Goal: Transaction & Acquisition: Purchase product/service

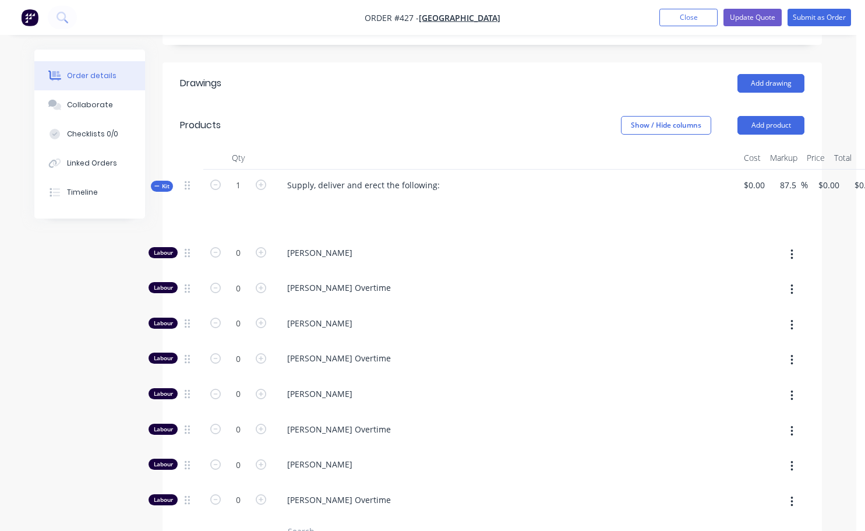
scroll to position [408, 0]
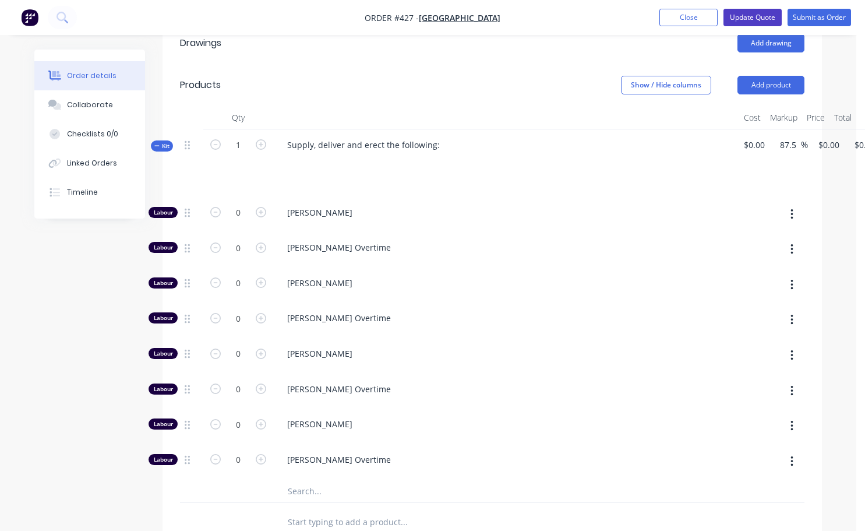
click at [751, 21] on button "Update Quote" at bounding box center [753, 17] width 58 height 17
type input "87.5"
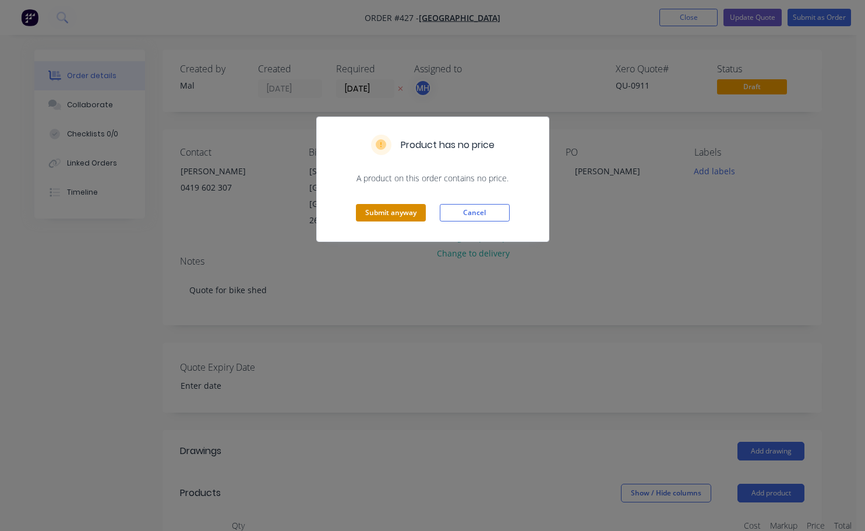
click at [385, 209] on button "Submit anyway" at bounding box center [391, 212] width 70 height 17
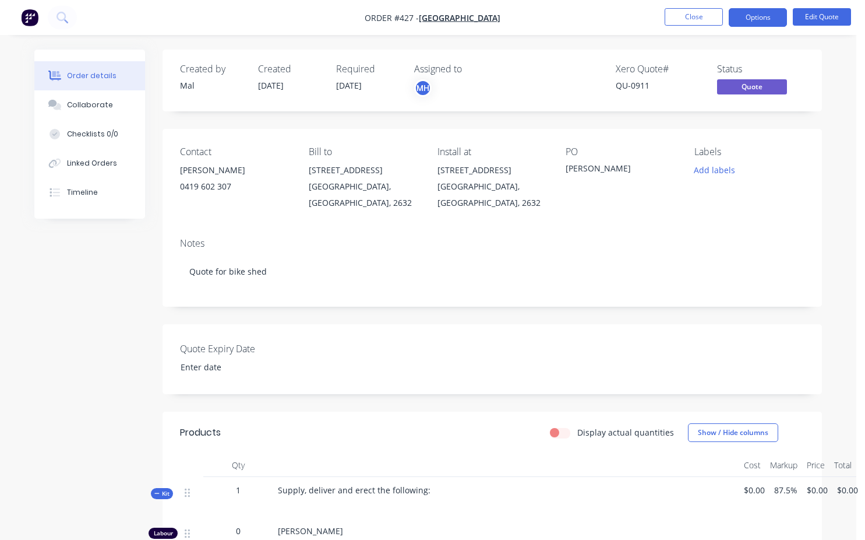
click at [693, 26] on li "Close" at bounding box center [694, 17] width 58 height 19
click at [673, 27] on nav "Order #427 - Bombala High School Close Options Edit Quote" at bounding box center [432, 17] width 865 height 35
click at [675, 23] on button "Close" at bounding box center [694, 16] width 58 height 17
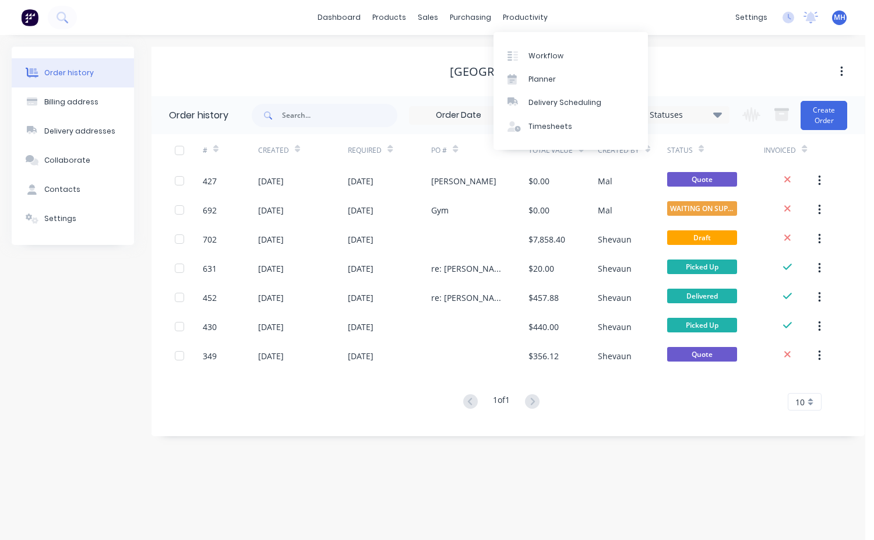
click at [719, 79] on div "Bombala High School" at bounding box center [508, 71] width 713 height 21
click at [547, 54] on div "Workflow" at bounding box center [546, 56] width 35 height 10
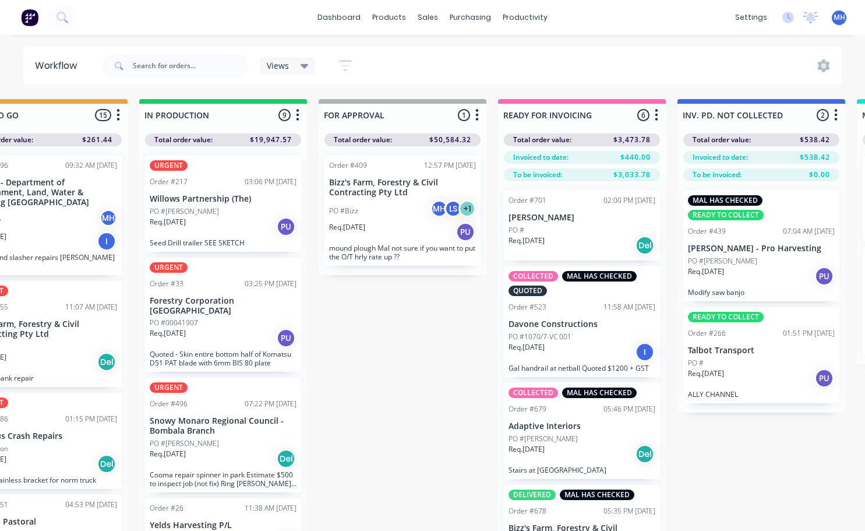
scroll to position [0, 629]
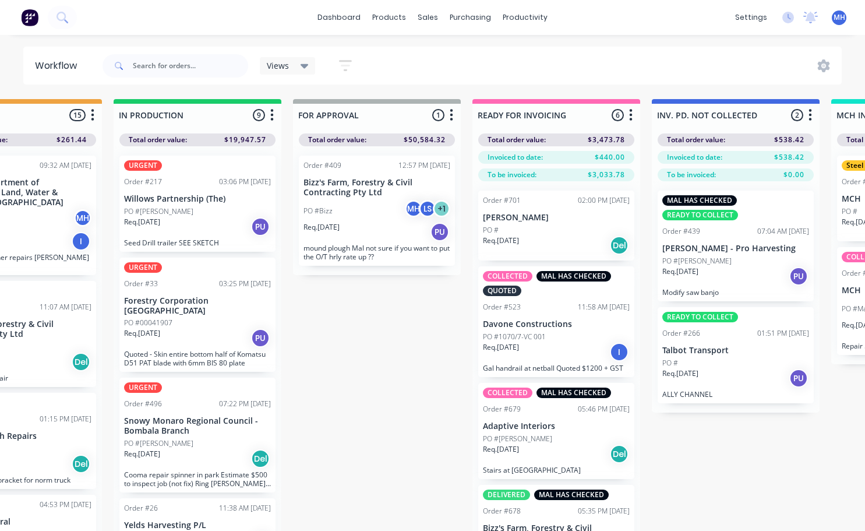
click at [552, 230] on div "PO #" at bounding box center [556, 230] width 147 height 10
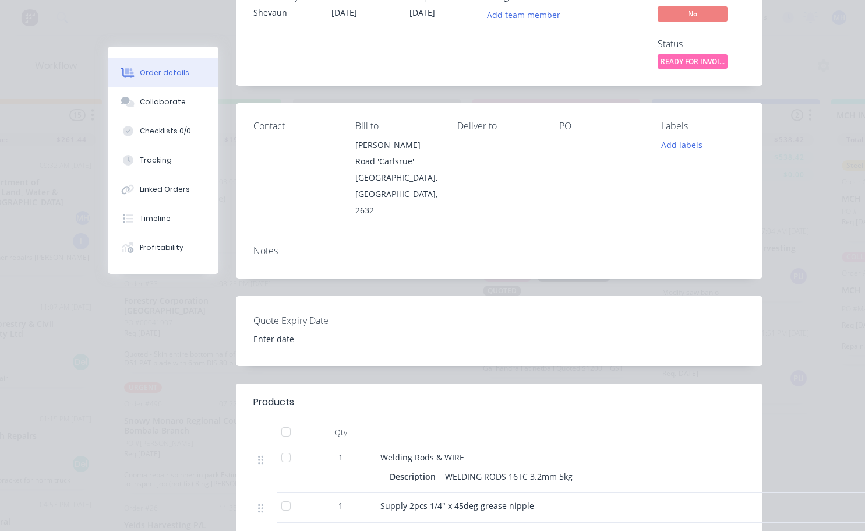
scroll to position [0, 0]
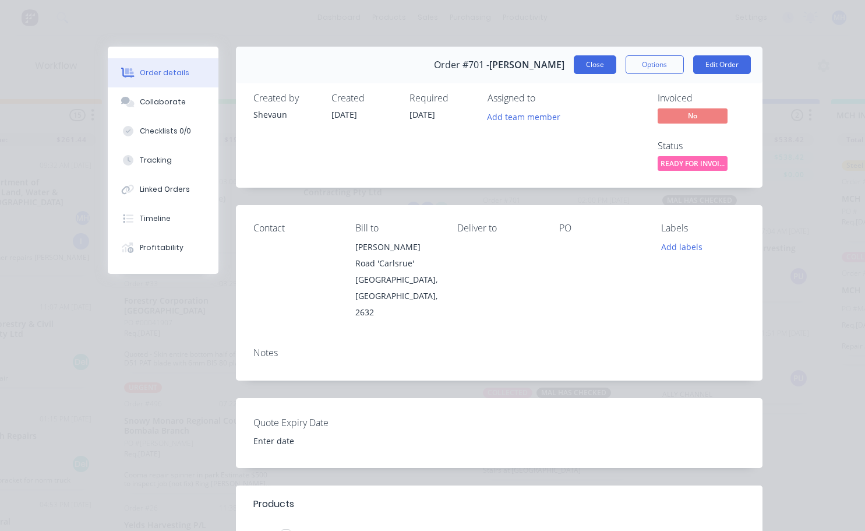
click at [598, 59] on button "Close" at bounding box center [595, 64] width 43 height 19
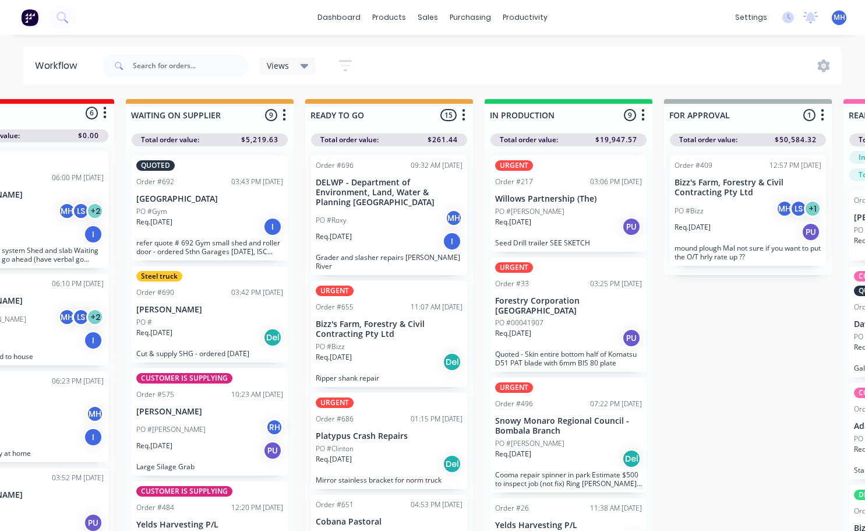
scroll to position [0, 239]
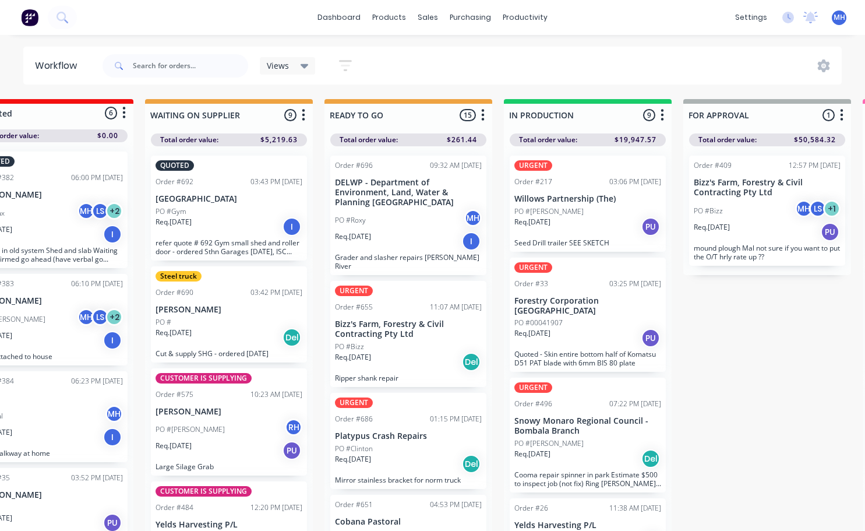
click at [841, 20] on span "MH" at bounding box center [840, 17] width 12 height 10
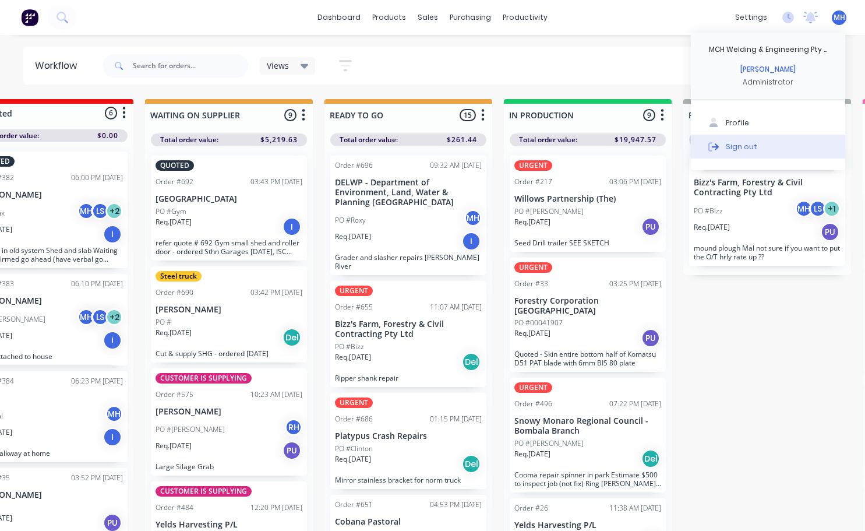
click at [747, 149] on div "Sign out" at bounding box center [741, 146] width 31 height 10
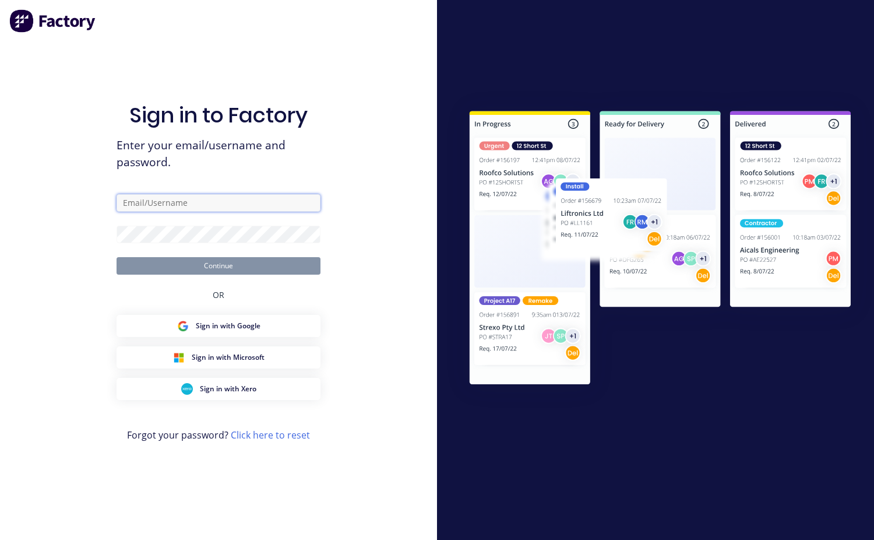
type input "mchweld@bigpond.net.au"
click at [224, 269] on button "Continue" at bounding box center [219, 265] width 204 height 17
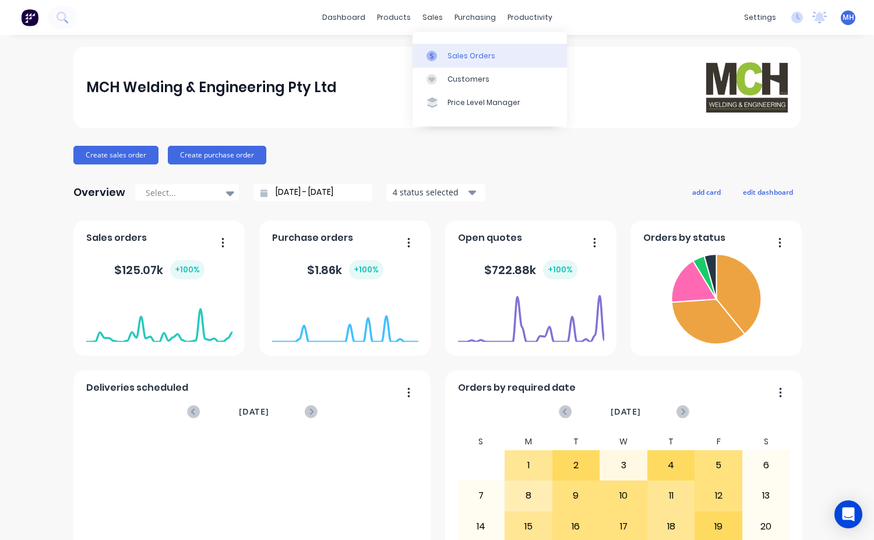
drag, startPoint x: 435, startPoint y: 22, endPoint x: 442, endPoint y: 46, distance: 25.5
click at [438, 30] on body "dashboard products sales purchasing productivity dashboard products Product Cat…" at bounding box center [437, 270] width 874 height 540
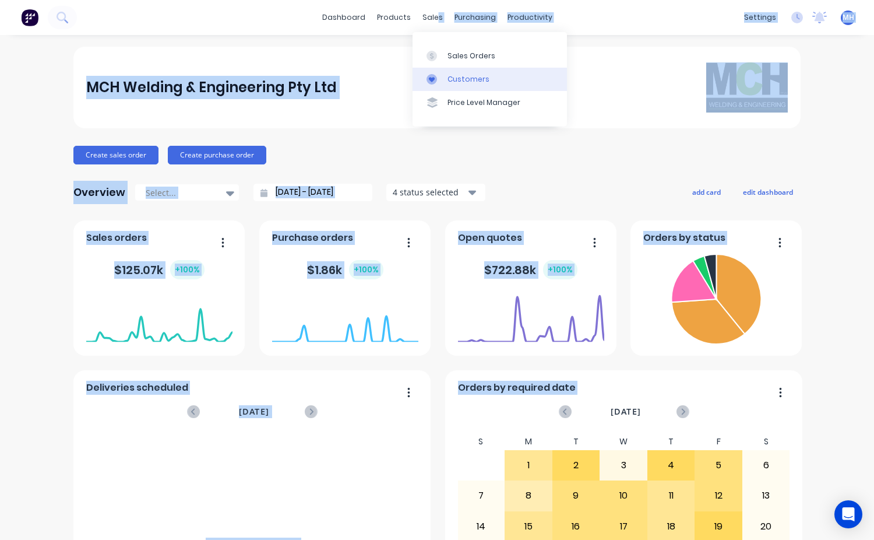
click at [455, 74] on div "Customers" at bounding box center [469, 79] width 42 height 10
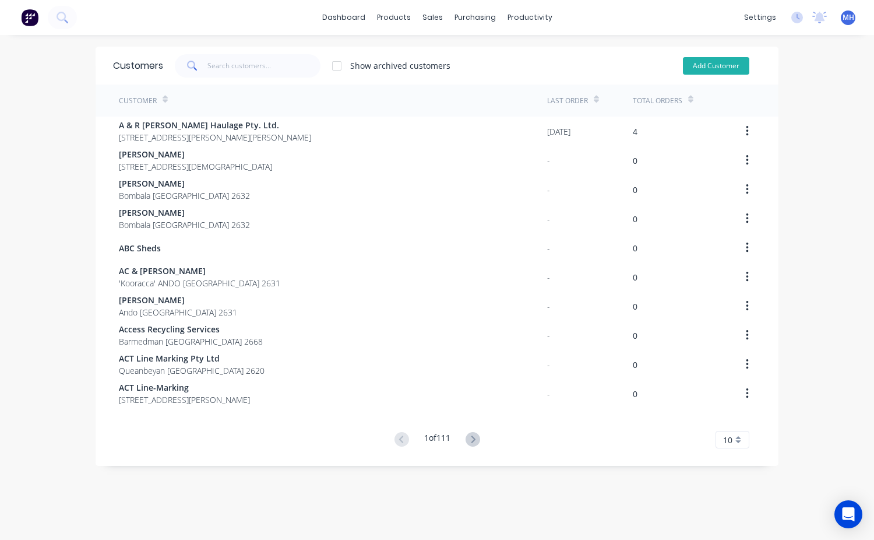
click at [712, 71] on button "Add Customer" at bounding box center [716, 65] width 66 height 17
select select "AU"
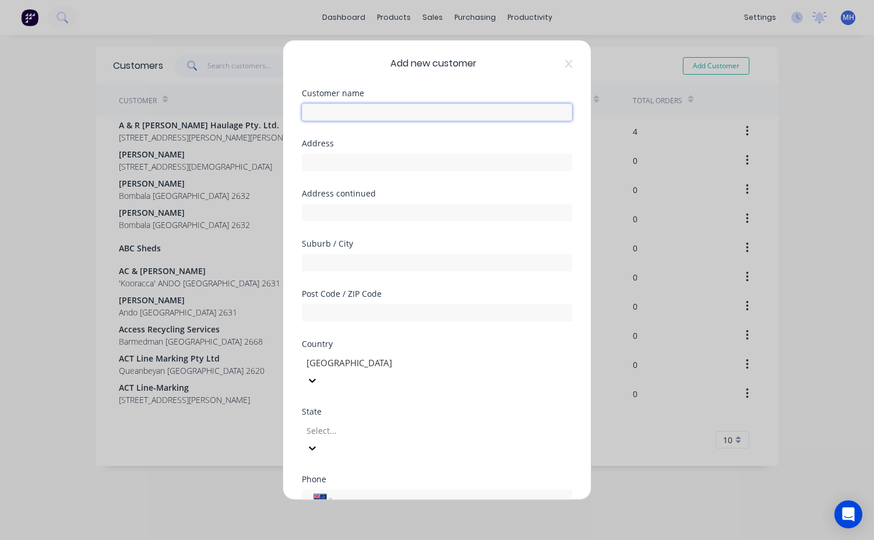
click at [333, 111] on input "text" at bounding box center [437, 111] width 270 height 17
type input "Jake Brown"
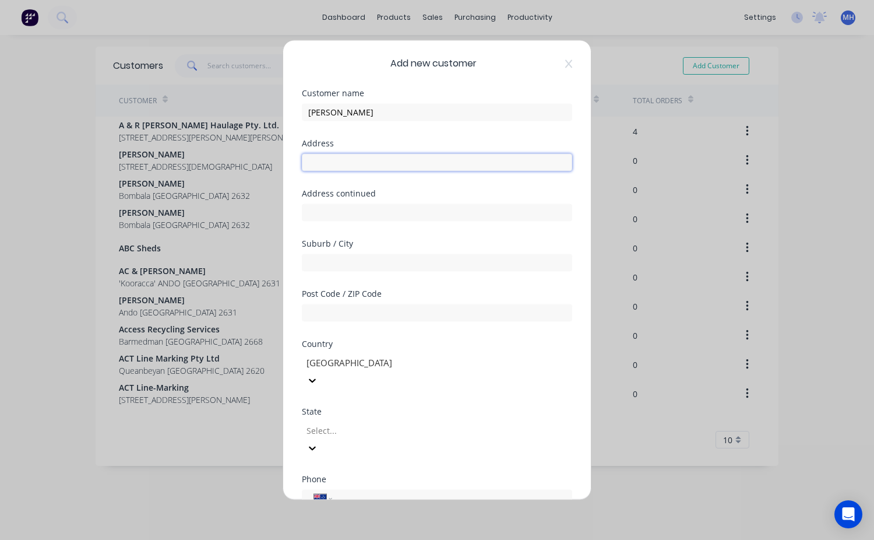
click at [319, 165] on input "text" at bounding box center [437, 161] width 270 height 17
type input "Rockton"
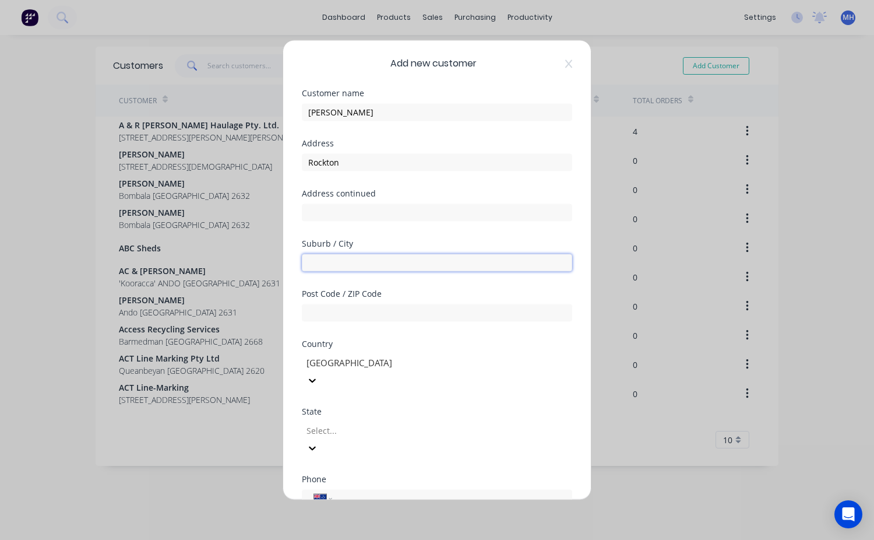
click at [328, 262] on input "text" at bounding box center [437, 261] width 270 height 17
type input "Bombala"
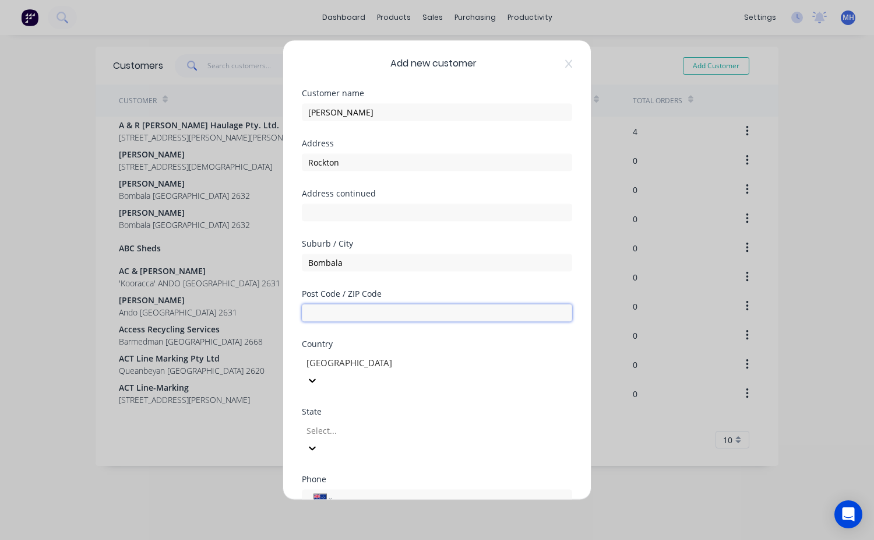
click at [333, 316] on input "text" at bounding box center [437, 312] width 270 height 17
type input "2632"
click at [335, 423] on div at bounding box center [389, 430] width 168 height 15
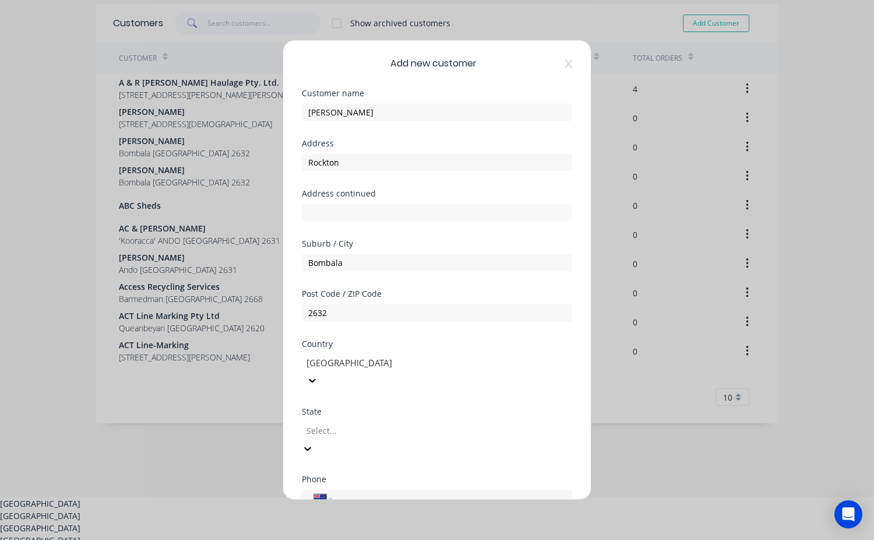
scroll to position [48, 0]
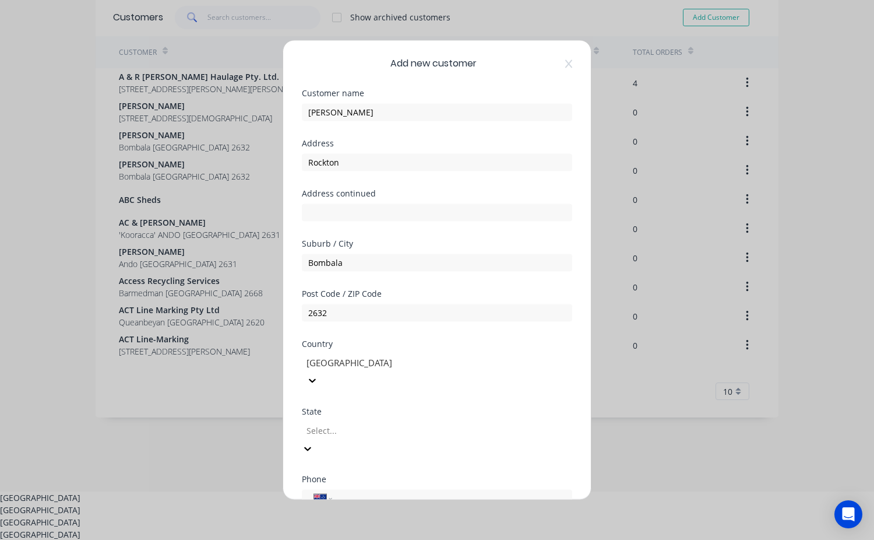
click at [350, 504] on div "New South Wales" at bounding box center [437, 510] width 874 height 12
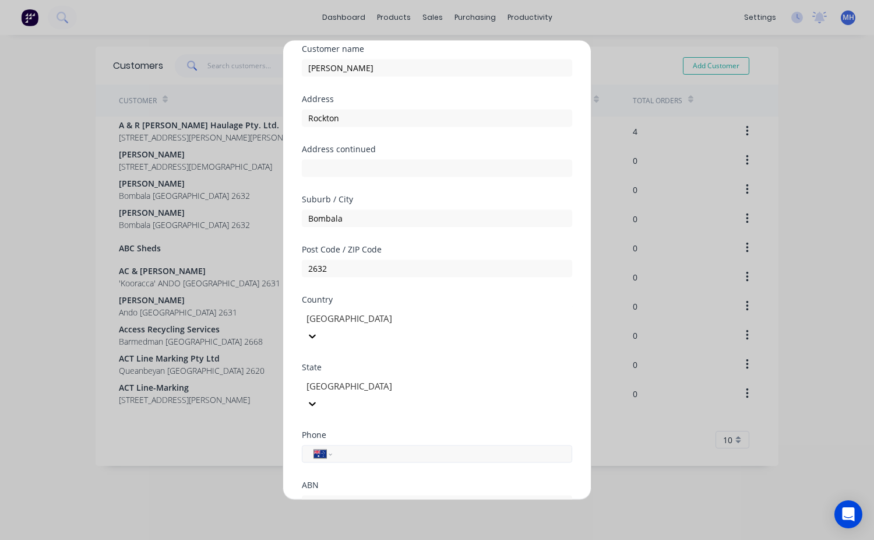
scroll to position [58, 0]
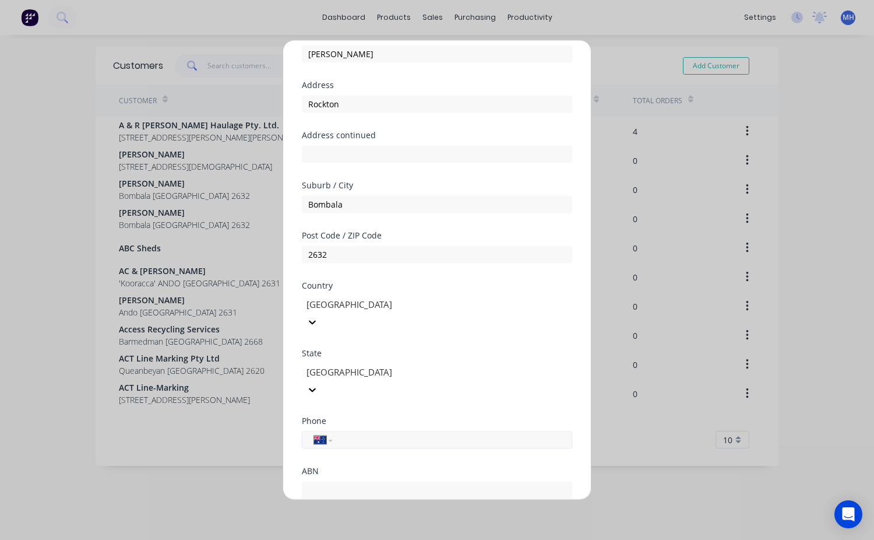
click at [354, 433] on input "tel" at bounding box center [450, 439] width 220 height 13
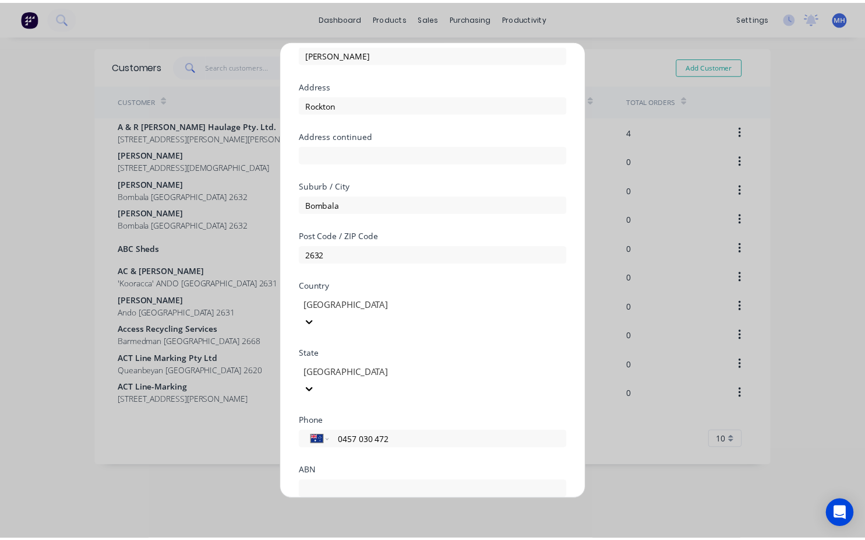
scroll to position [110, 0]
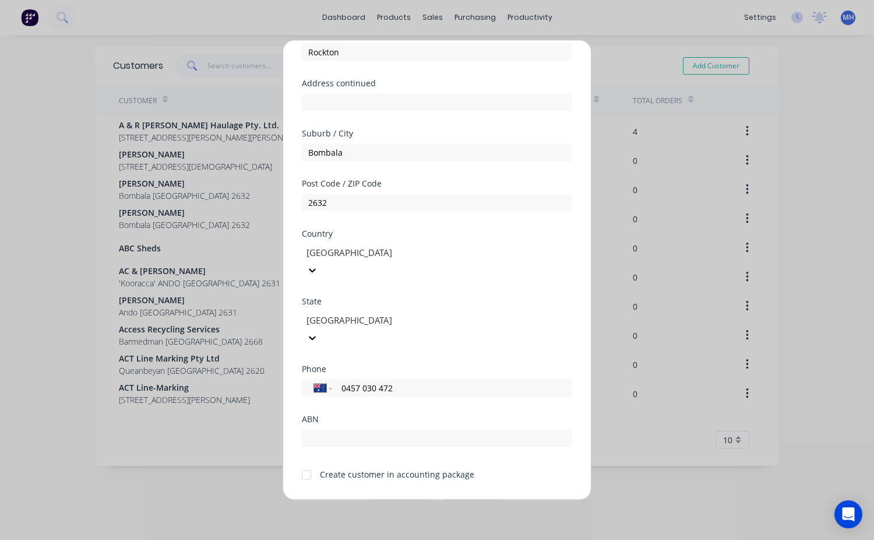
type input "0457 030 472"
click at [309, 463] on div at bounding box center [306, 474] width 23 height 23
click at [392, 484] on div "Add new customer Customer name Jake Brown Address Rockton Address continued Sub…" at bounding box center [437, 269] width 308 height 459
click at [402, 499] on button "Save" at bounding box center [400, 508] width 64 height 19
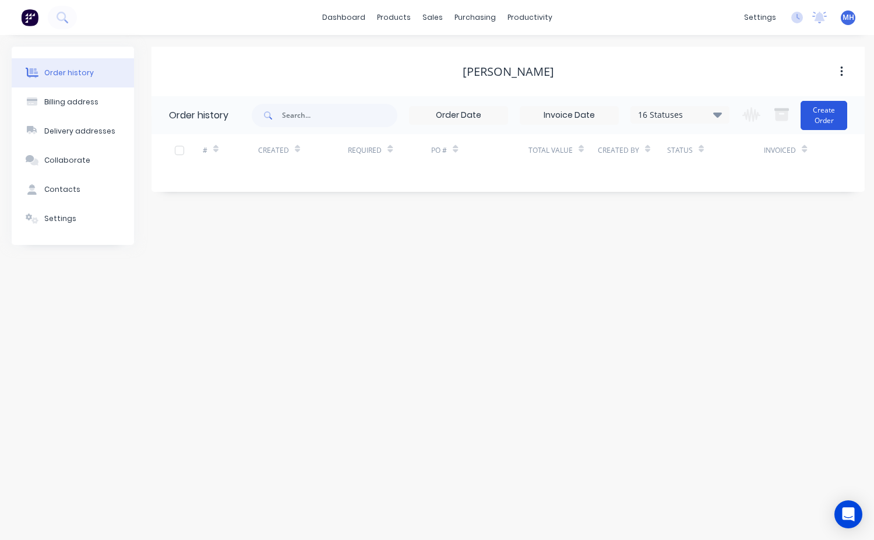
click at [829, 121] on button "Create Order" at bounding box center [824, 115] width 47 height 29
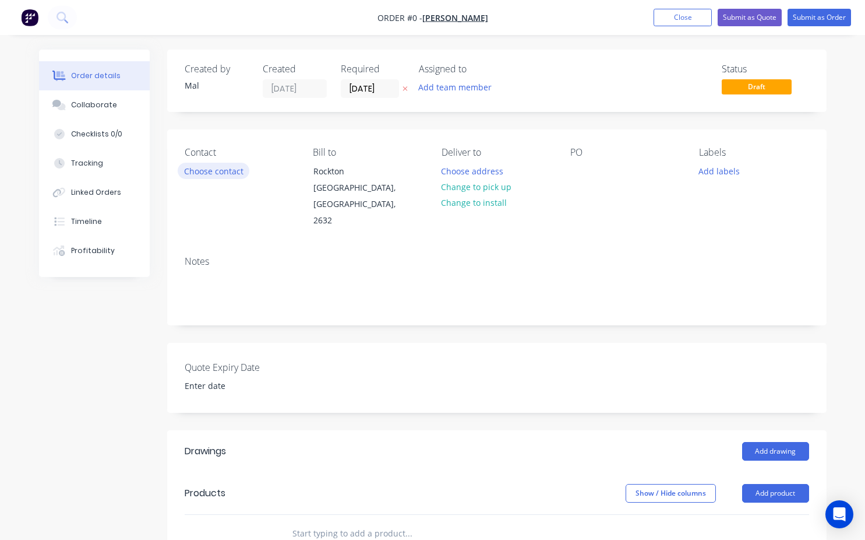
click at [207, 166] on button "Choose contact" at bounding box center [214, 171] width 72 height 16
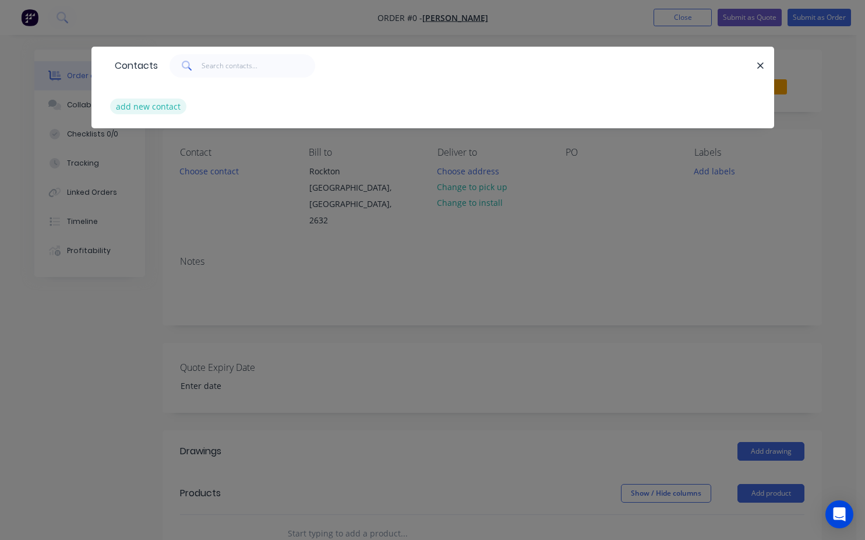
click at [170, 102] on button "add new contact" at bounding box center [148, 106] width 77 height 16
select select "AU"
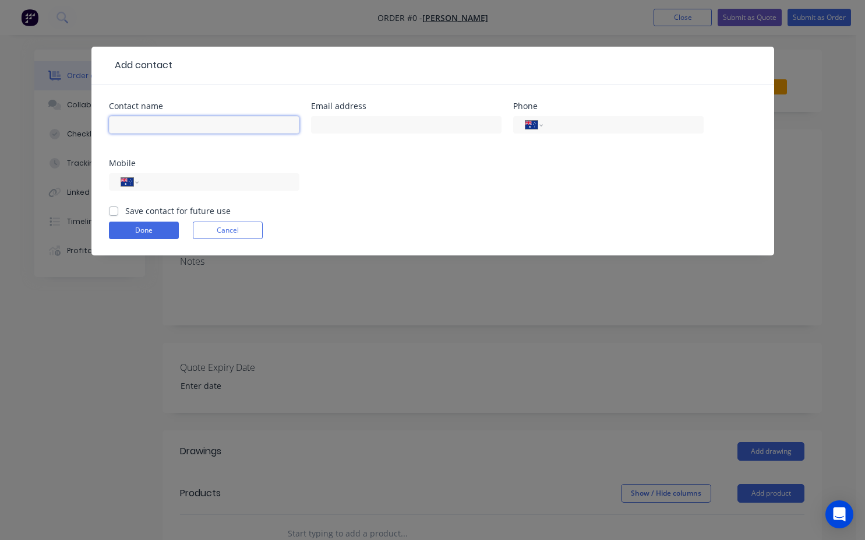
drag, startPoint x: 145, startPoint y: 129, endPoint x: 134, endPoint y: 161, distance: 33.2
click at [145, 129] on input "text" at bounding box center [204, 124] width 191 height 17
type input "Jake Brown"
click at [149, 184] on input "tel" at bounding box center [217, 181] width 140 height 13
type input "0457 030 472"
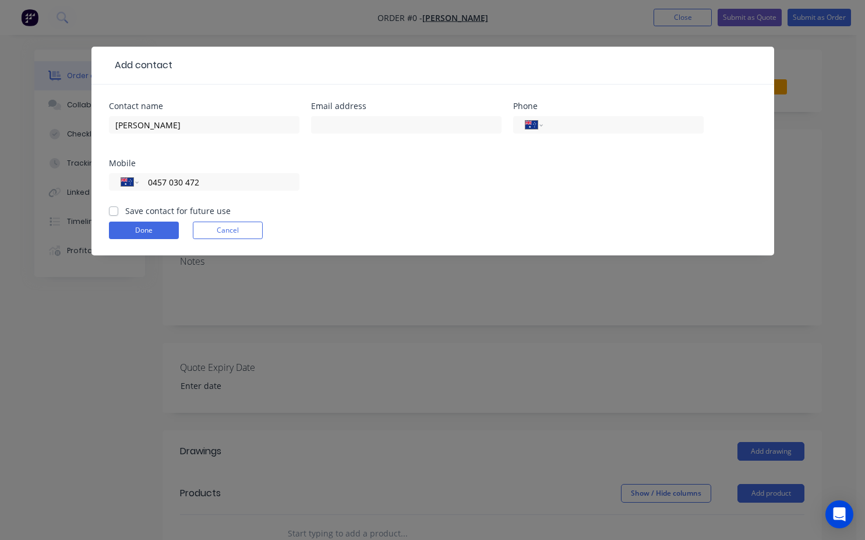
click at [118, 210] on div "Save contact for future use" at bounding box center [170, 211] width 122 height 12
click at [125, 213] on label "Save contact for future use" at bounding box center [177, 211] width 105 height 12
click at [117, 213] on input "Save contact for future use" at bounding box center [113, 210] width 9 height 11
checkbox input "true"
click at [123, 231] on button "Done" at bounding box center [144, 229] width 70 height 17
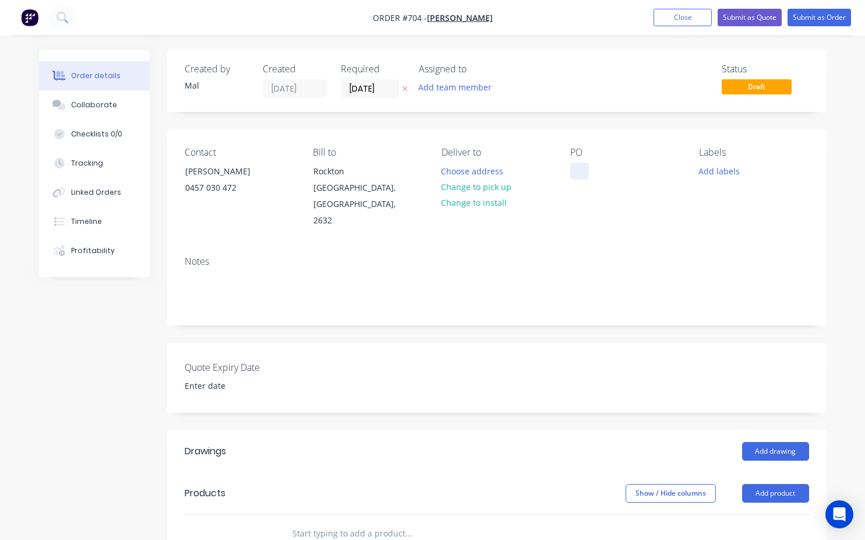
click at [578, 168] on div at bounding box center [580, 171] width 19 height 17
click at [506, 185] on button "Change to pick up" at bounding box center [476, 187] width 83 height 16
click at [181, 288] on div "Notes" at bounding box center [497, 286] width 660 height 78
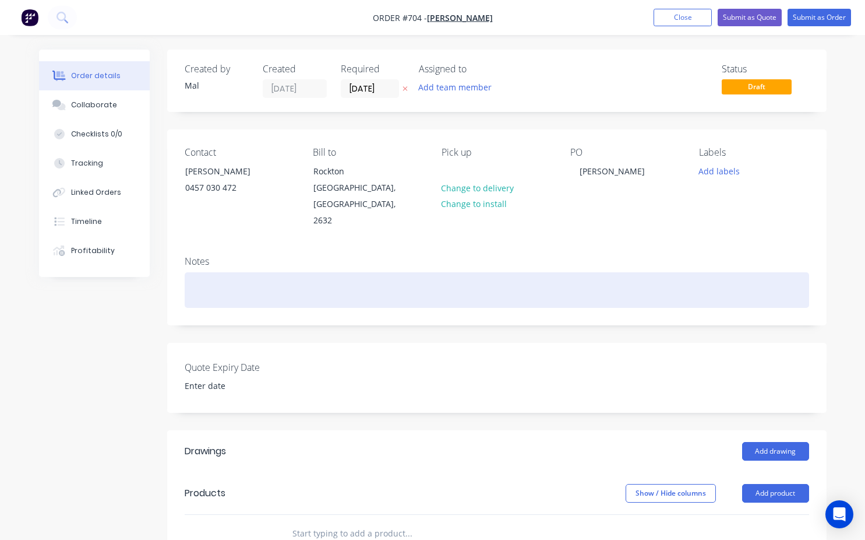
click at [242, 272] on div at bounding box center [497, 290] width 625 height 36
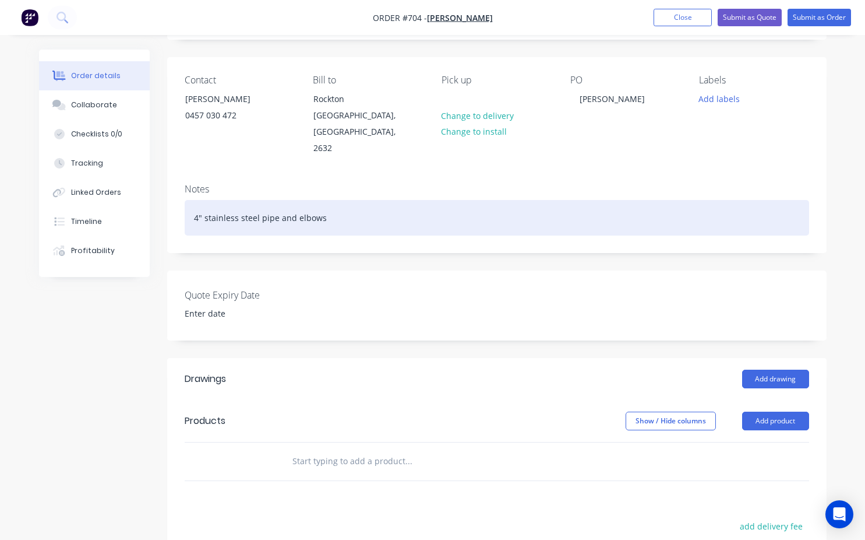
scroll to position [117, 0]
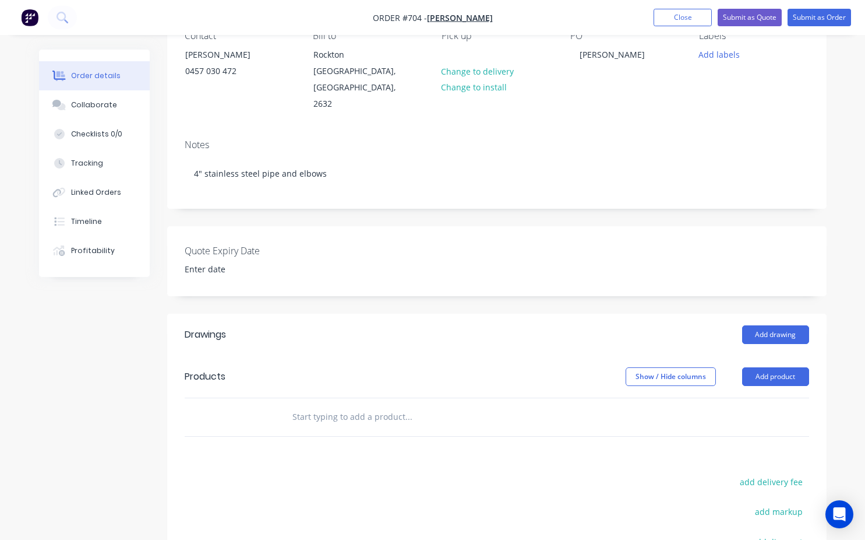
click at [784, 370] on header "Products Show / Hide columns Add product" at bounding box center [497, 376] width 660 height 42
click at [784, 367] on button "Add product" at bounding box center [775, 376] width 67 height 19
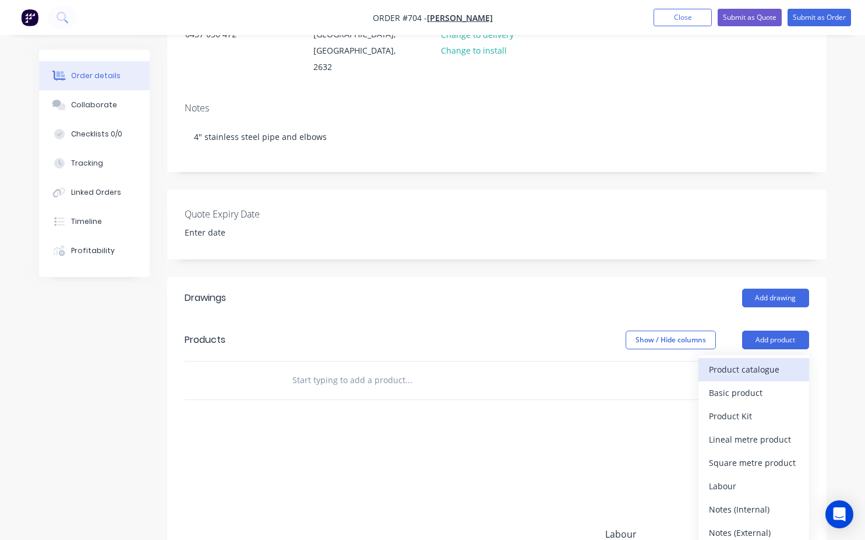
scroll to position [175, 0]
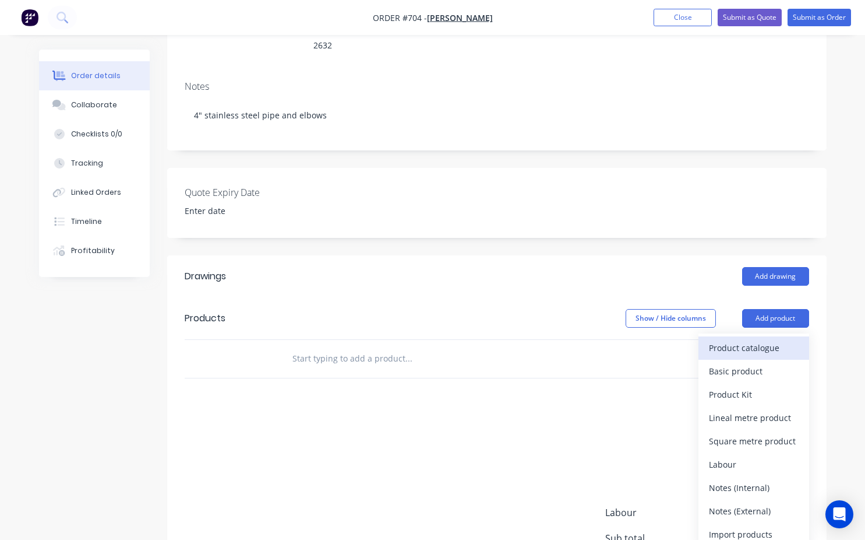
click at [758, 339] on div "Product catalogue" at bounding box center [754, 347] width 90 height 17
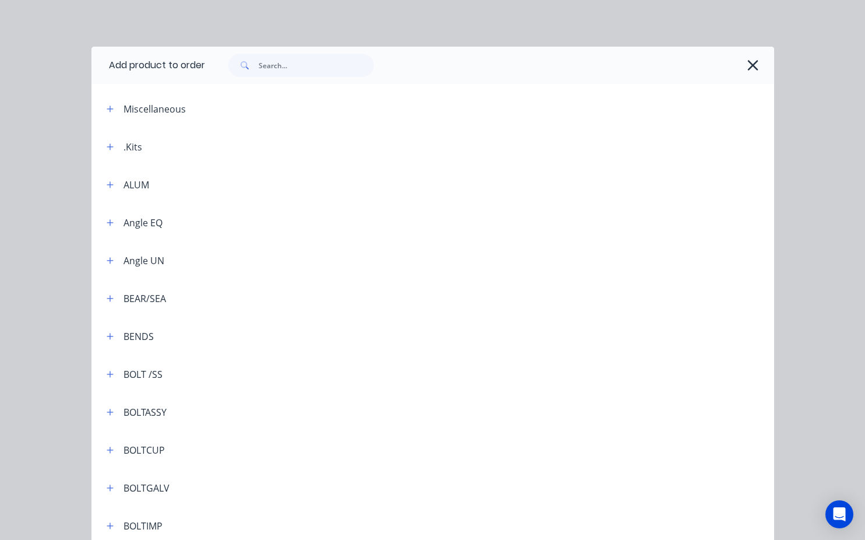
click at [254, 62] on span at bounding box center [243, 65] width 30 height 23
click at [189, 64] on div "Add product to order" at bounding box center [148, 65] width 114 height 37
click at [186, 71] on div "Add product to order" at bounding box center [148, 65] width 114 height 37
click at [754, 69] on icon "button" at bounding box center [753, 65] width 10 height 10
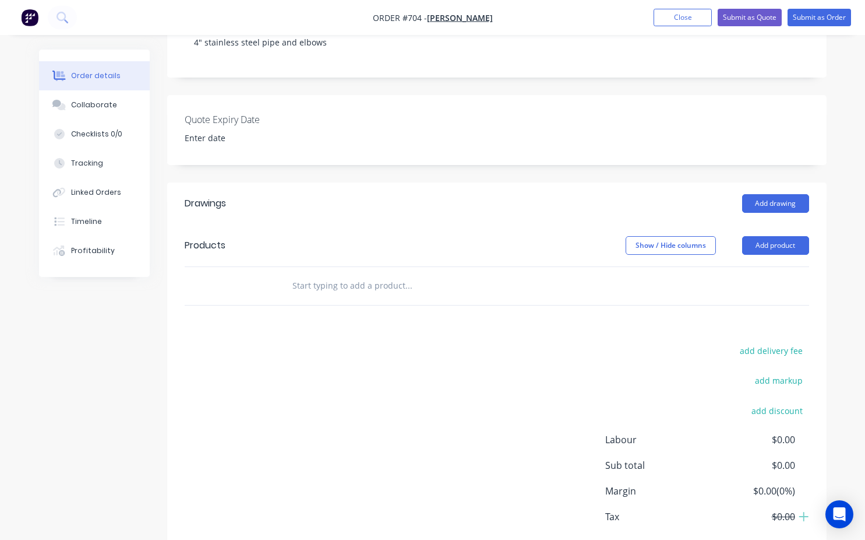
scroll to position [175, 0]
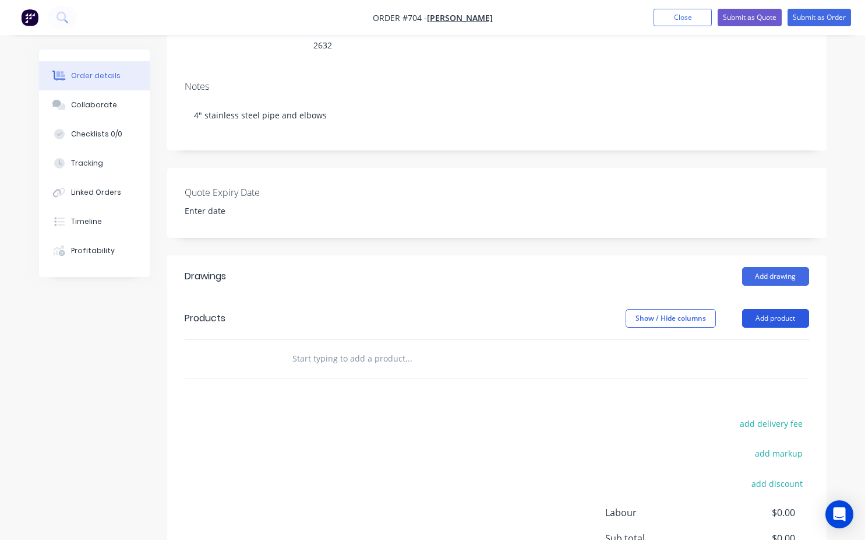
click at [776, 309] on button "Add product" at bounding box center [775, 318] width 67 height 19
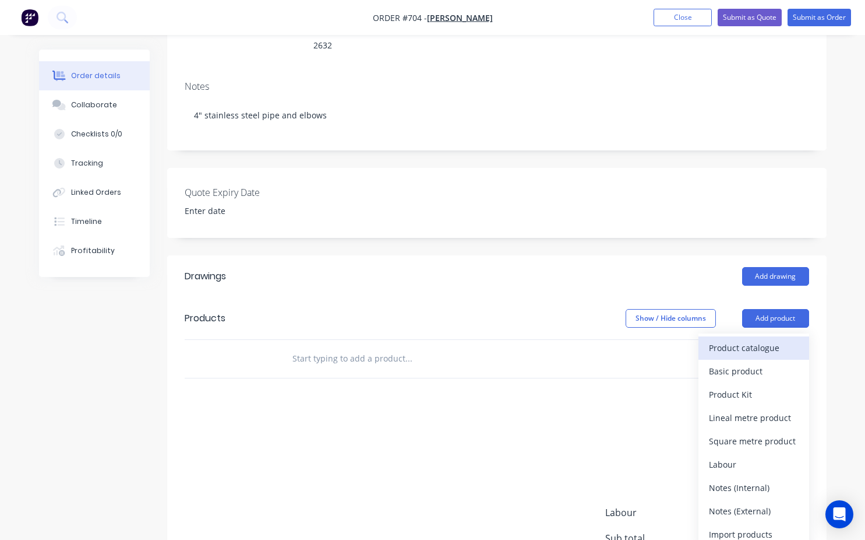
click at [736, 339] on div "Product catalogue" at bounding box center [754, 347] width 90 height 17
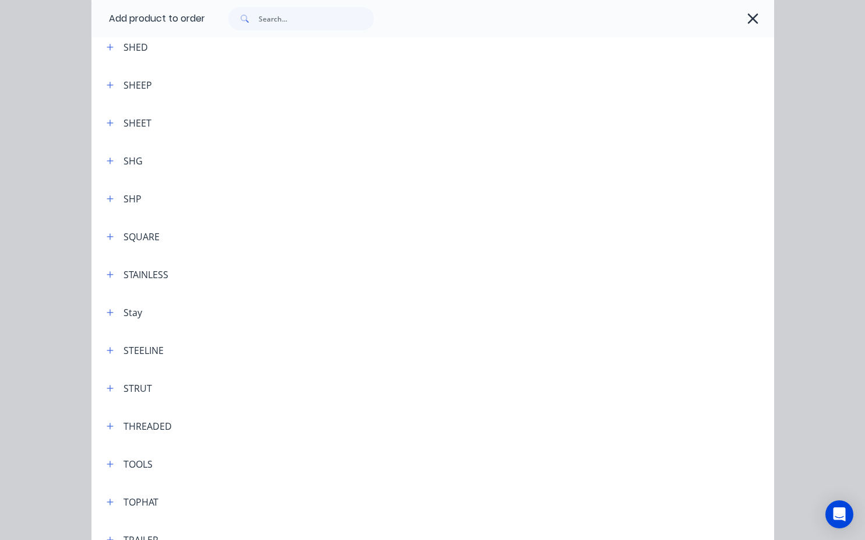
scroll to position [3380, 0]
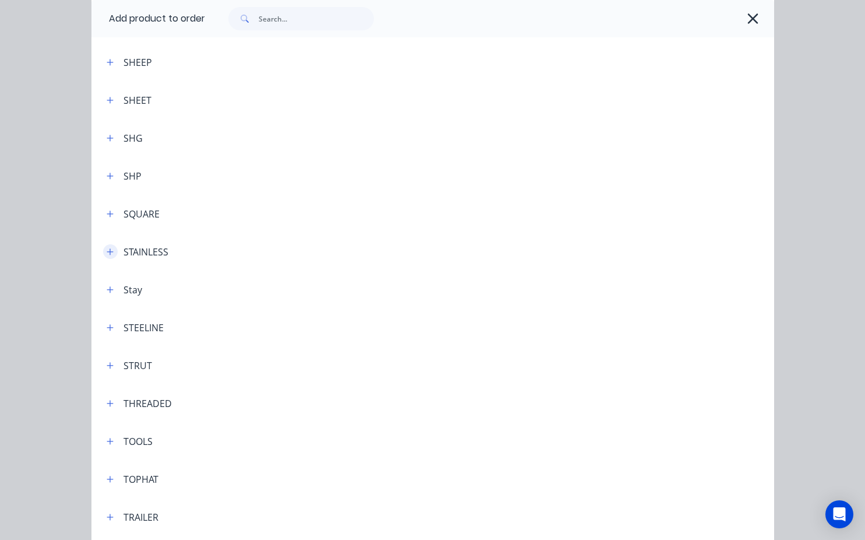
click at [107, 248] on icon "button" at bounding box center [110, 252] width 7 height 8
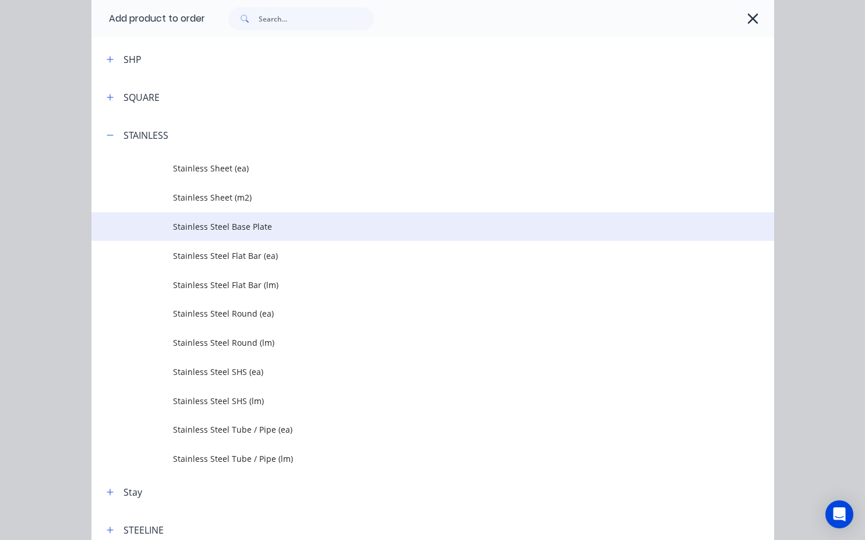
scroll to position [3555, 0]
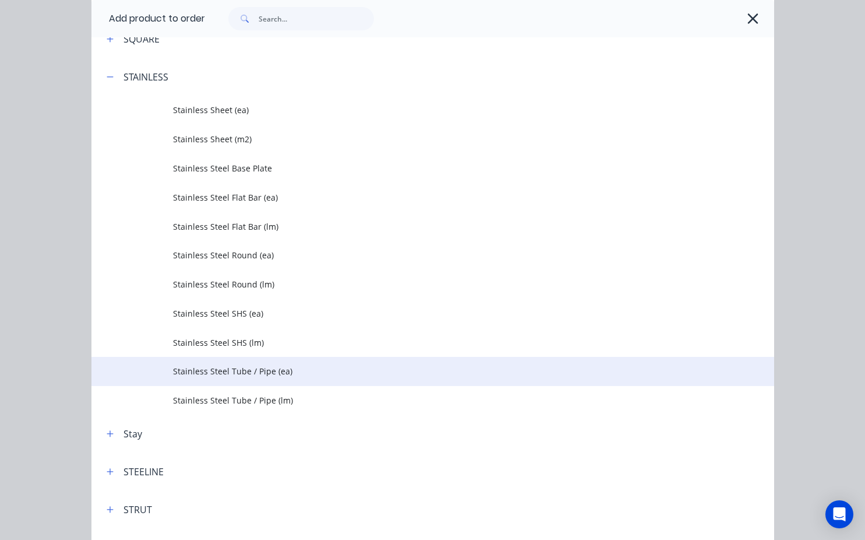
click at [259, 379] on td "Stainless Steel Tube / Pipe (ea)" at bounding box center [473, 371] width 601 height 29
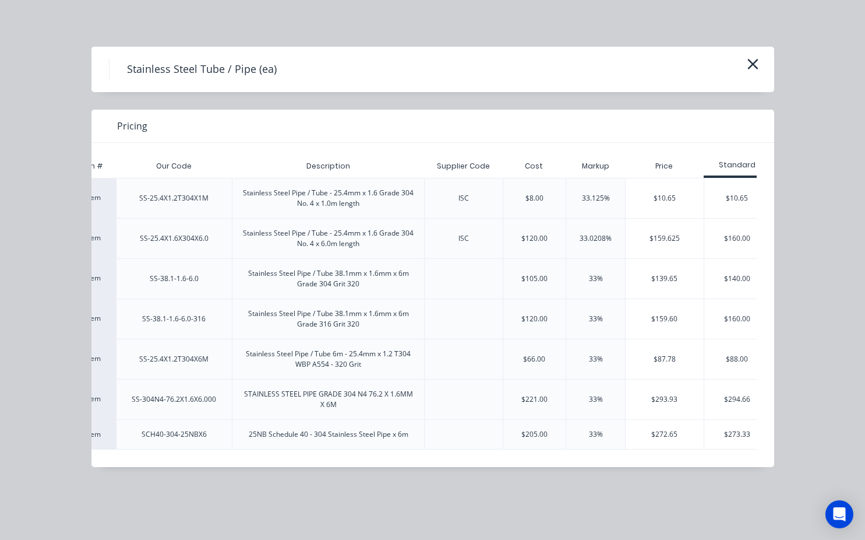
scroll to position [0, 86]
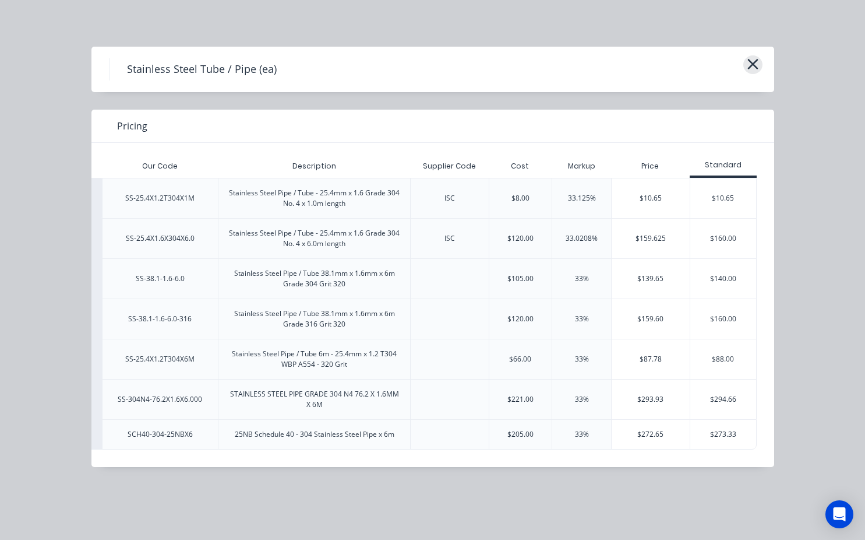
click at [750, 71] on icon "button" at bounding box center [753, 64] width 12 height 16
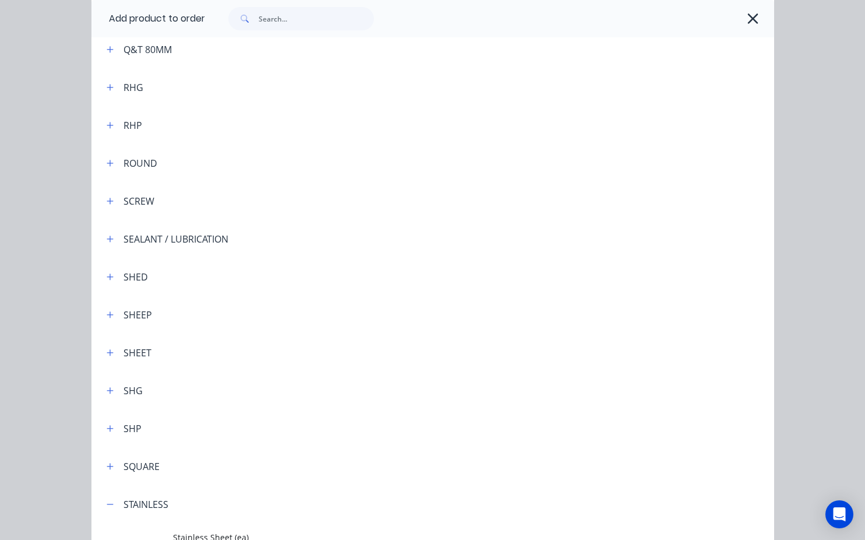
scroll to position [2971, 0]
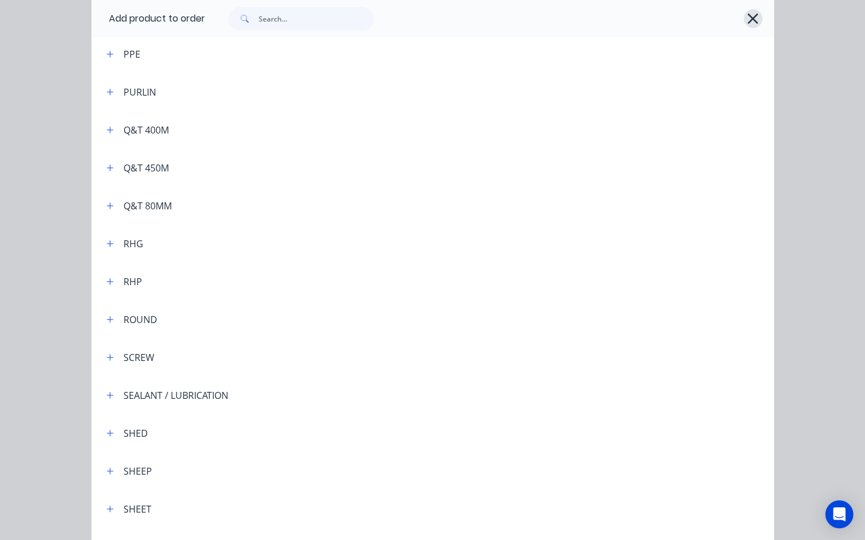
click at [749, 15] on icon "button" at bounding box center [753, 18] width 12 height 16
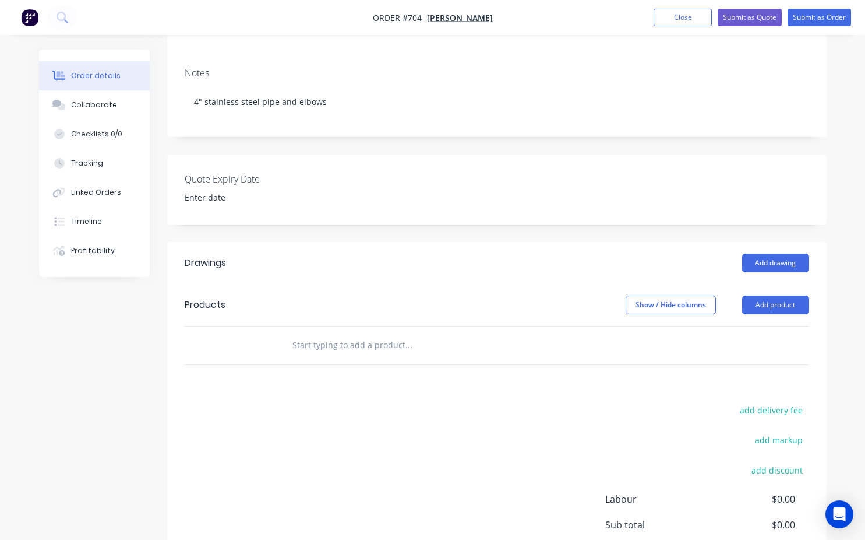
scroll to position [175, 0]
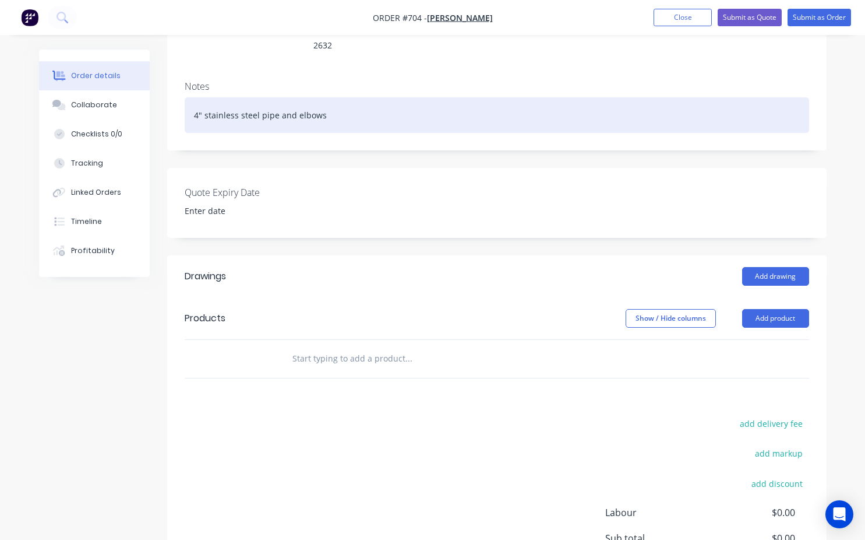
click at [200, 104] on div "4" stainless steel pipe and elbows" at bounding box center [497, 115] width 625 height 36
drag, startPoint x: 328, startPoint y: 103, endPoint x: 329, endPoint y: 111, distance: 8.2
click at [329, 104] on div "4" stainless steel pipe and elbows" at bounding box center [497, 115] width 625 height 36
click at [307, 98] on div "4" stainless steel pipe x 3m $1and 2 x 90 degree elbows plus fr" at bounding box center [497, 115] width 625 height 36
click at [313, 101] on div "4" stainless steel pipe x 3m $13and 2 x 90 degree elbows plus fr" at bounding box center [497, 115] width 625 height 36
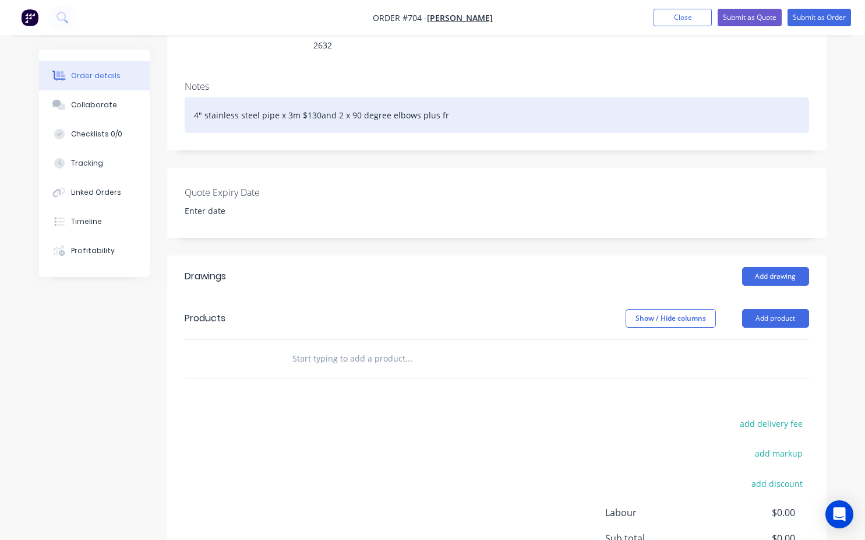
click at [316, 99] on div "4" stainless steel pipe x 3m $130and 2 x 90 degree elbows plus fr" at bounding box center [497, 115] width 625 height 36
click at [416, 98] on div "4" stainless steel pipe x 3m $130 and 2 x 90 degree elbows plus fr" at bounding box center [497, 115] width 625 height 36
click at [319, 98] on div "4" stainless steel pipe x 3m $130 and 2 x 90 degree elbows $275 +" at bounding box center [497, 115] width 625 height 36
click at [323, 98] on div "4" stainless steel pipe x 3m $130 +and 2 x 90 degree elbows $275 +" at bounding box center [497, 115] width 625 height 36
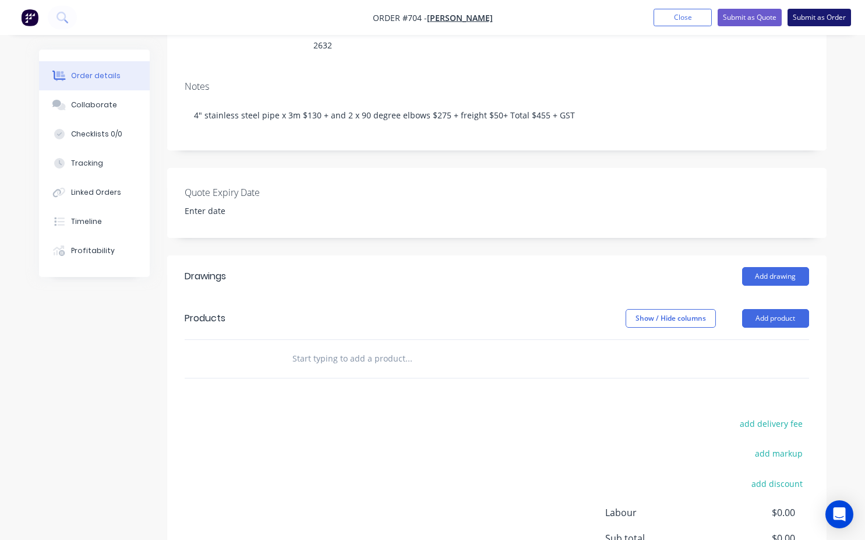
click at [806, 17] on button "Submit as Order" at bounding box center [820, 17] width 64 height 17
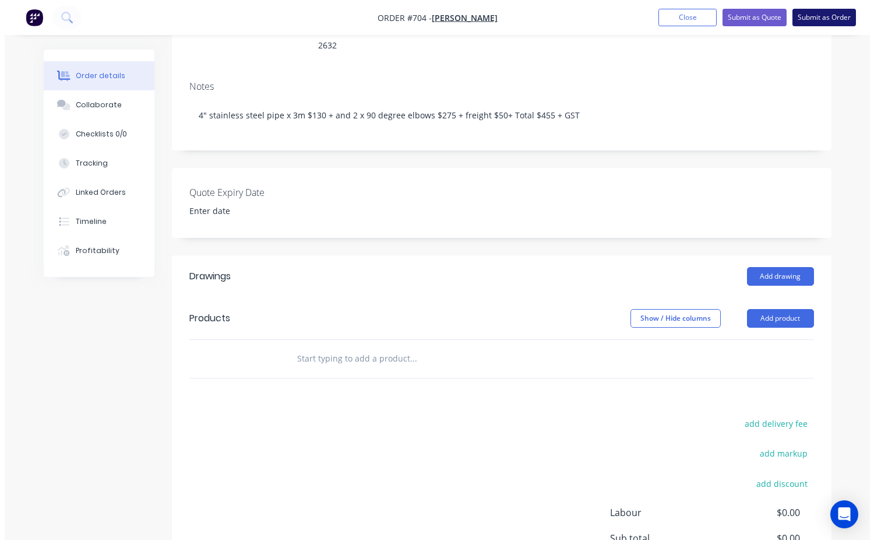
scroll to position [0, 0]
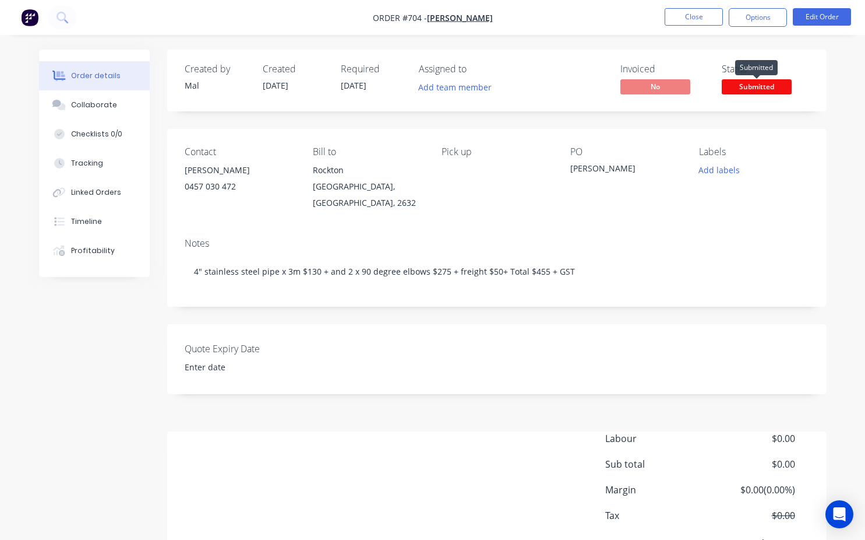
click at [758, 84] on span "Submitted" at bounding box center [757, 86] width 70 height 15
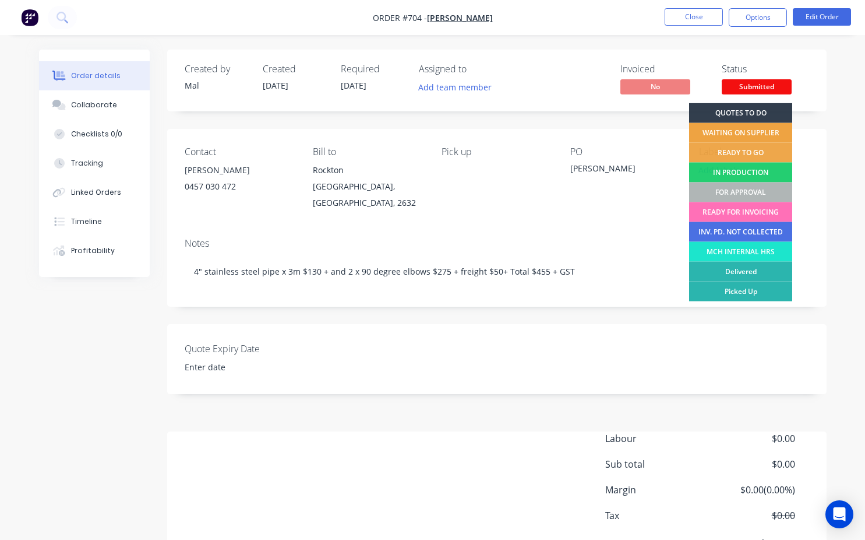
click at [734, 132] on div "WAITING ON SUPPLIER" at bounding box center [740, 133] width 103 height 20
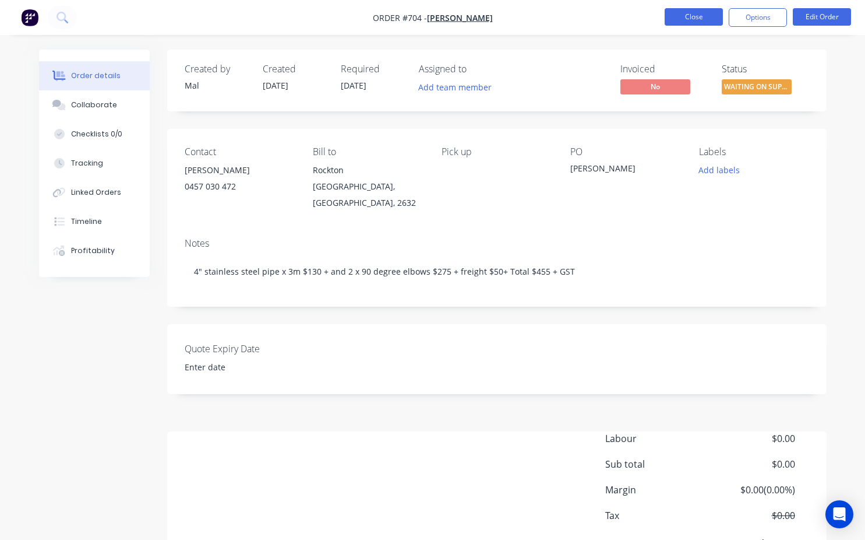
click at [709, 23] on button "Close" at bounding box center [694, 16] width 58 height 17
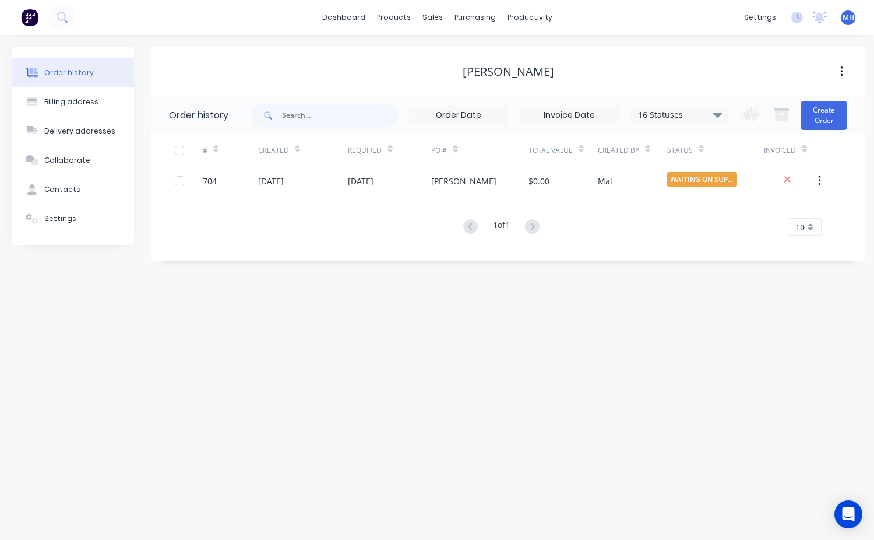
click at [847, 20] on span "MH" at bounding box center [849, 17] width 12 height 10
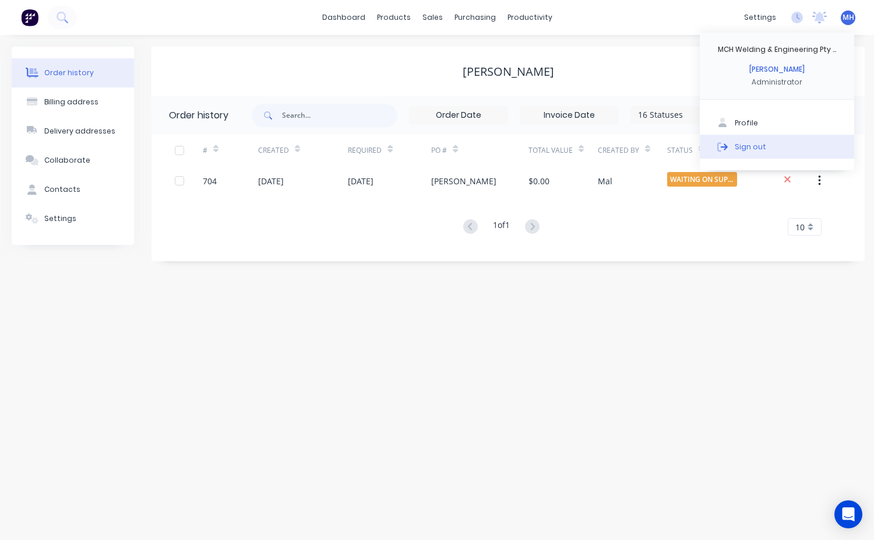
click at [769, 140] on button "Sign out" at bounding box center [777, 146] width 154 height 23
